Goal: Transaction & Acquisition: Download file/media

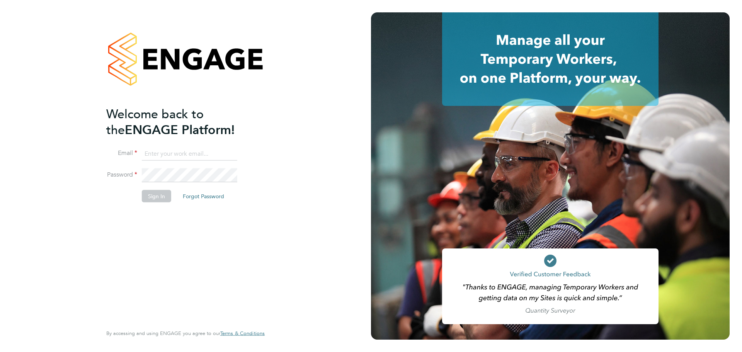
type input "[PERSON_NAME][EMAIL_ADDRESS][PERSON_NAME][DOMAIN_NAME]"
click at [153, 200] on button "Sign In" at bounding box center [156, 196] width 29 height 12
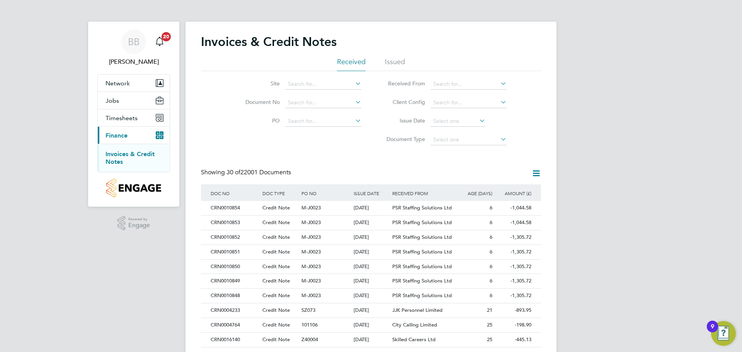
click at [116, 135] on span "Finance" at bounding box center [117, 135] width 22 height 7
click at [117, 156] on link "Invoices & Credit Notes" at bounding box center [130, 157] width 49 height 15
click at [346, 83] on input at bounding box center [323, 84] width 76 height 11
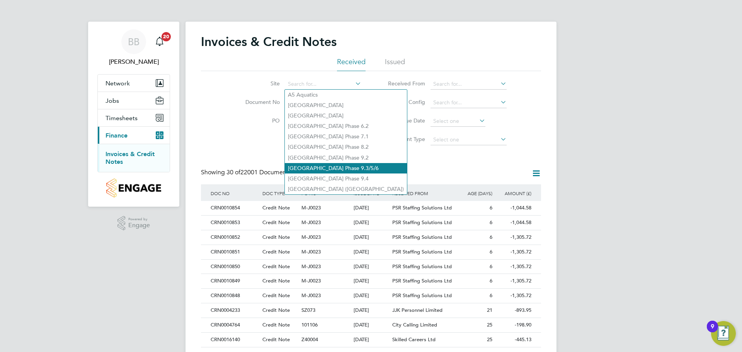
click at [334, 164] on li "Acton Gardens Phase 9.3/5/6" at bounding box center [346, 168] width 122 height 10
type input "Acton Gardens Phase 9.3/5/6"
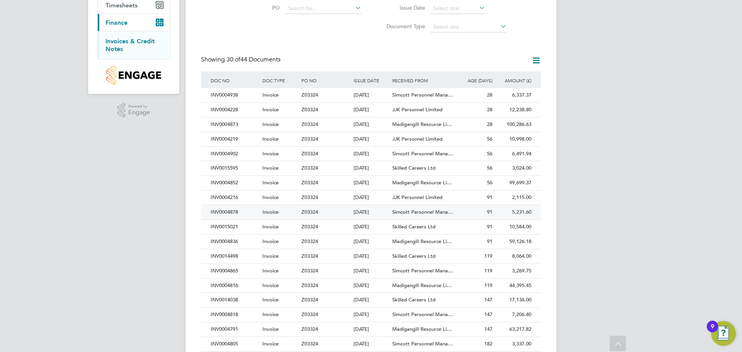
scroll to position [116, 0]
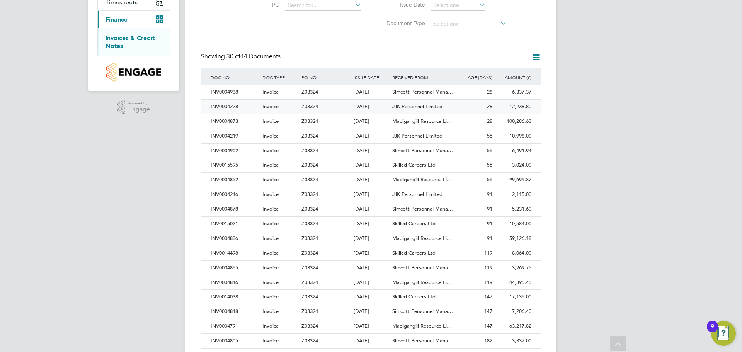
click at [405, 107] on span "JJK Personnel Limited" at bounding box center [417, 106] width 50 height 7
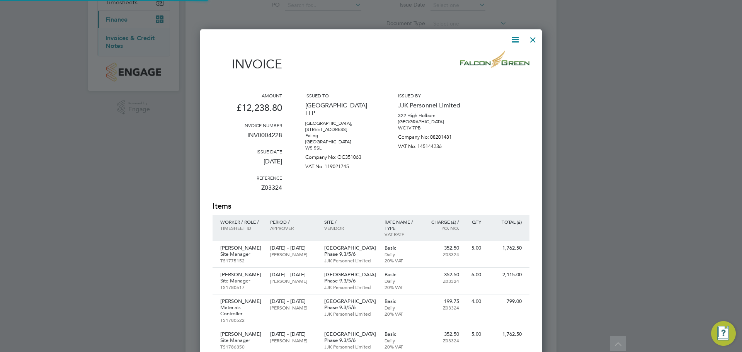
scroll to position [578, 342]
click at [517, 41] on icon at bounding box center [516, 40] width 10 height 10
click at [490, 58] on li "Download Invoice" at bounding box center [492, 58] width 53 height 11
click at [532, 38] on div at bounding box center [533, 38] width 14 height 14
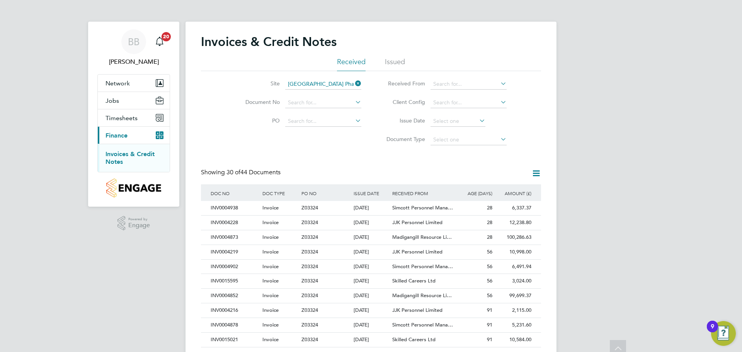
scroll to position [116, 0]
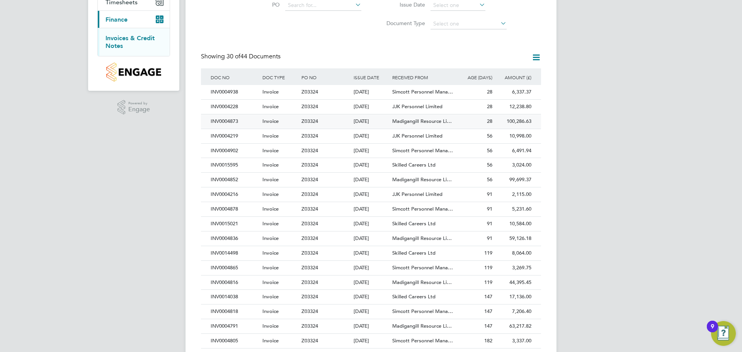
click at [417, 122] on span "Madigangill Resource Li…" at bounding box center [422, 121] width 60 height 7
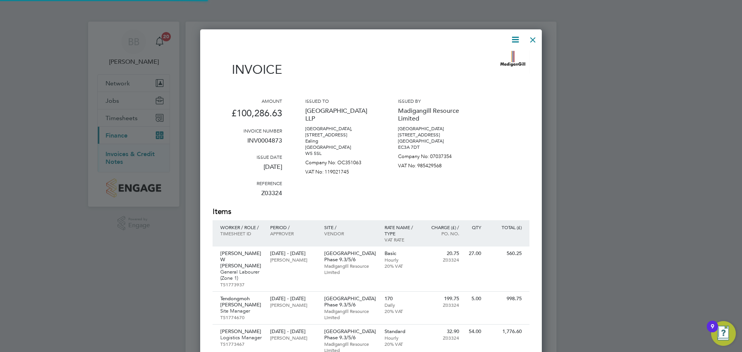
scroll to position [3060, 342]
click at [514, 39] on icon at bounding box center [516, 40] width 10 height 10
click at [494, 58] on li "Download Invoice" at bounding box center [492, 58] width 53 height 11
click at [536, 40] on div at bounding box center [533, 38] width 14 height 14
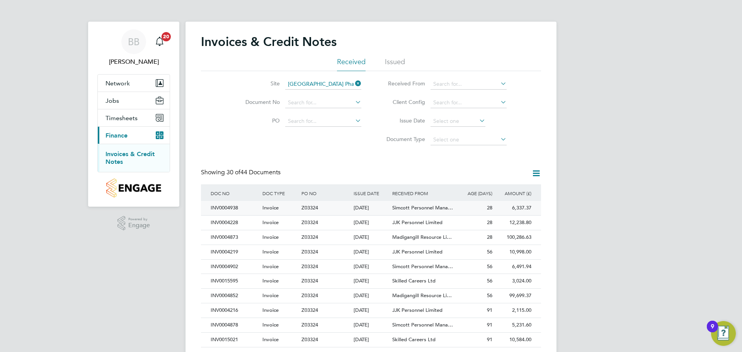
click at [429, 209] on span "Simcott Personnel Mana…" at bounding box center [422, 208] width 61 height 7
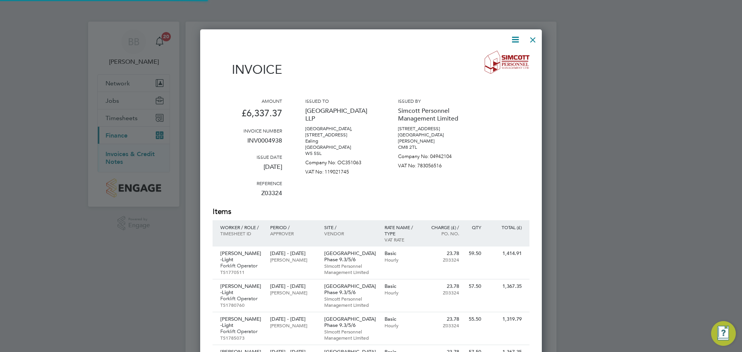
scroll to position [543, 342]
click at [517, 41] on icon at bounding box center [516, 40] width 10 height 10
click at [486, 64] on div "Download Invoice" at bounding box center [492, 57] width 62 height 19
click at [490, 58] on img at bounding box center [507, 62] width 45 height 23
click at [516, 40] on icon at bounding box center [516, 40] width 10 height 10
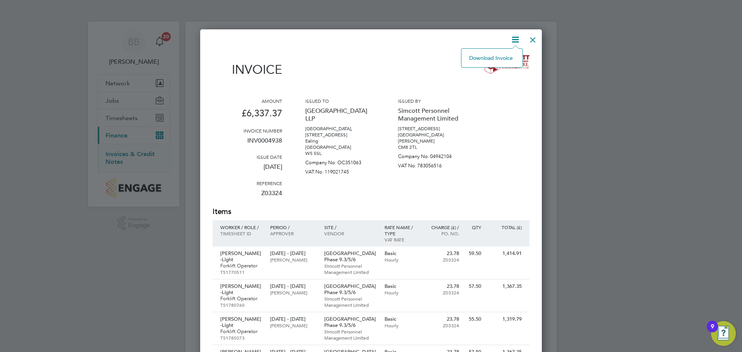
click at [481, 58] on li "Download Invoice" at bounding box center [492, 58] width 53 height 11
click at [531, 40] on div at bounding box center [533, 38] width 14 height 14
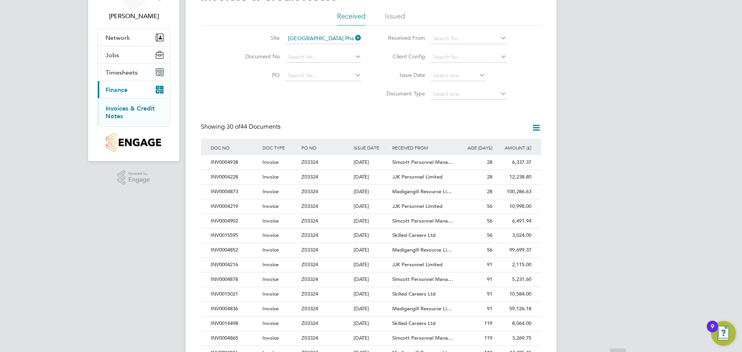
scroll to position [155, 0]
